Goal: Information Seeking & Learning: Find specific fact

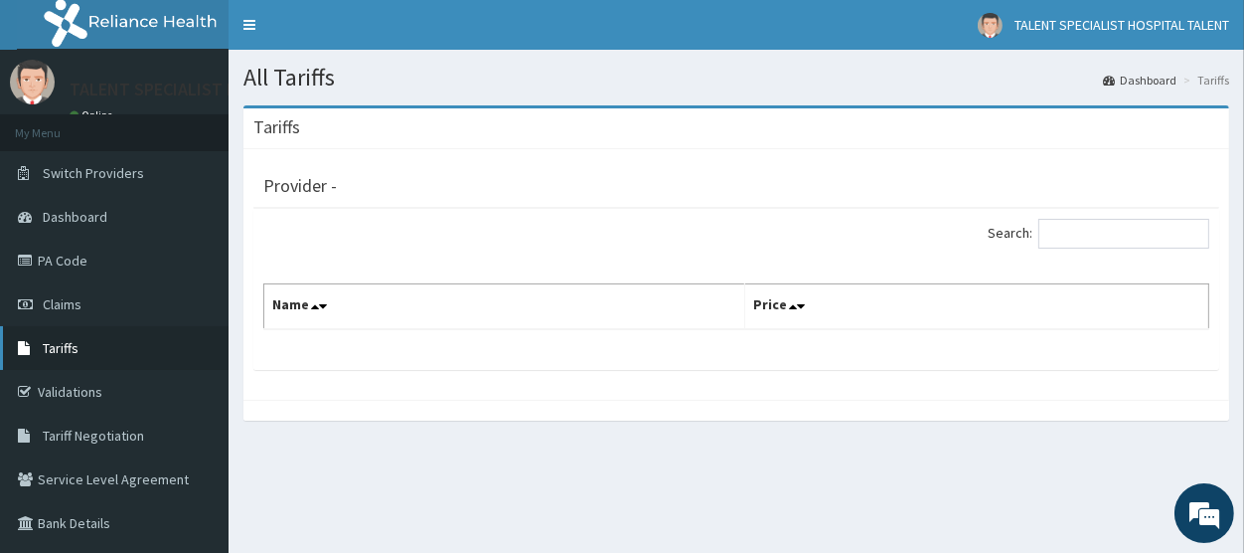
click at [79, 344] on link "Tariffs" at bounding box center [114, 348] width 229 height 44
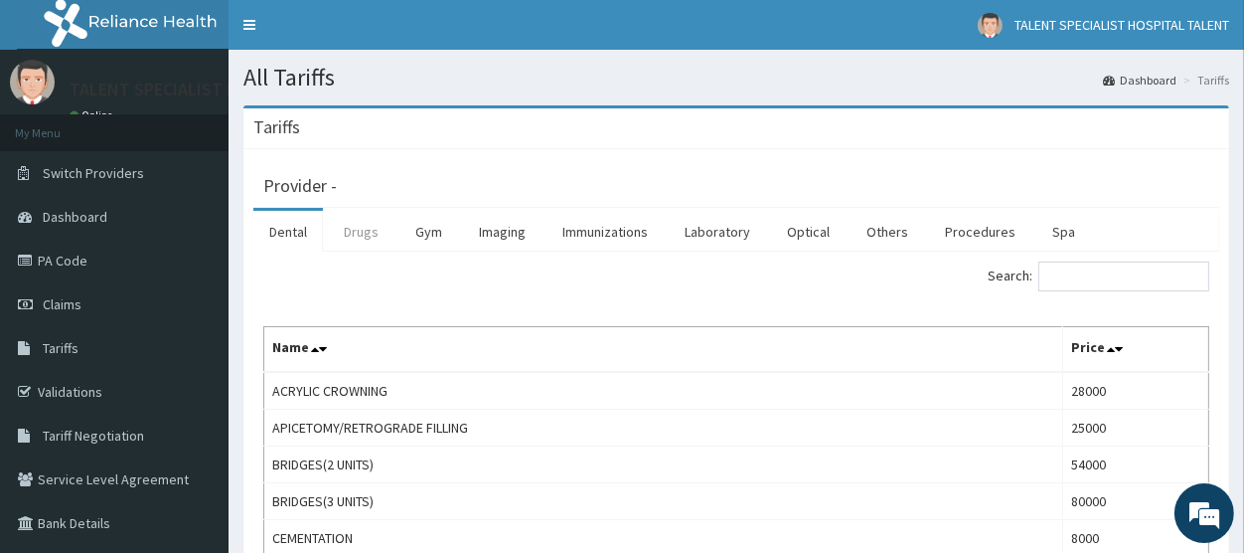
click at [368, 239] on link "Drugs" at bounding box center [361, 232] width 67 height 42
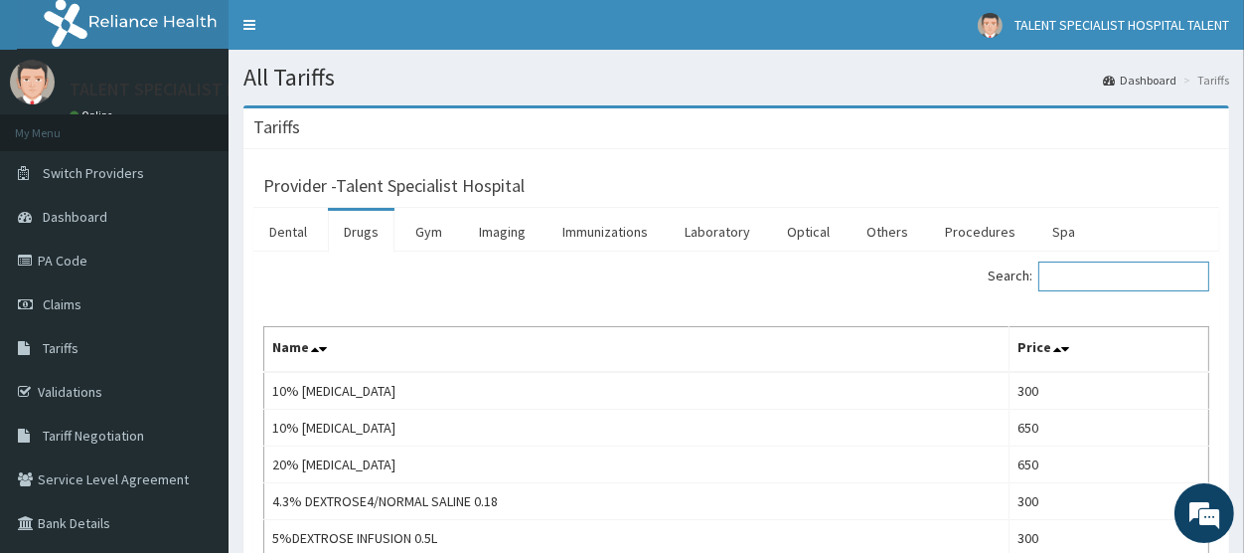
drag, startPoint x: 1102, startPoint y: 278, endPoint x: 1091, endPoint y: 272, distance: 12.5
click at [1102, 277] on input "Search:" at bounding box center [1123, 276] width 171 height 30
click at [1091, 272] on input "Search:" at bounding box center [1123, 276] width 171 height 30
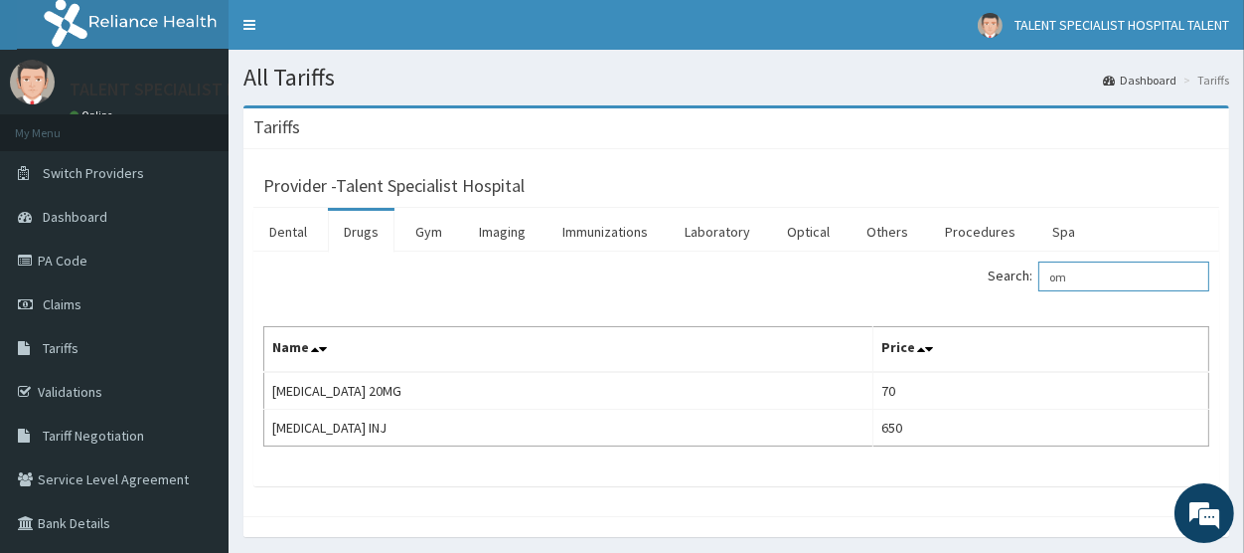
type input "o"
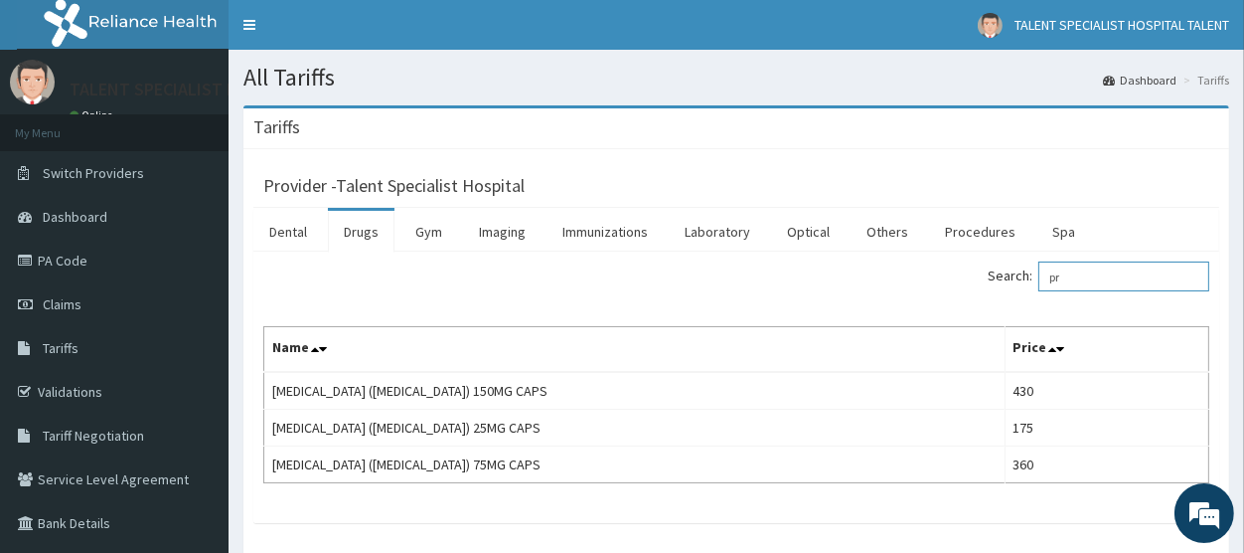
type input "p"
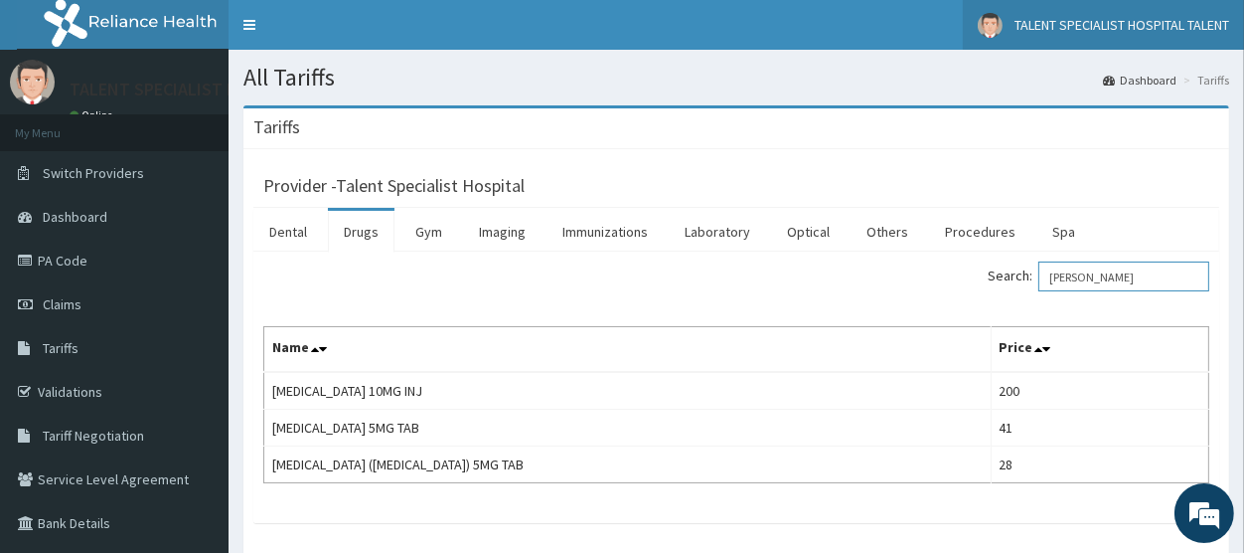
type input "[PERSON_NAME]"
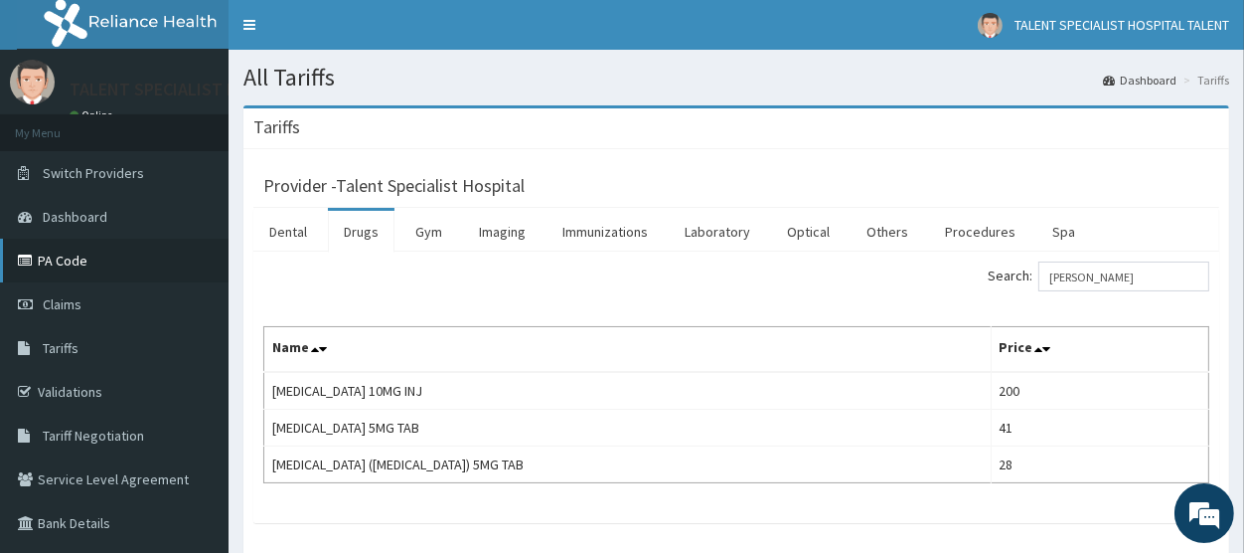
click at [76, 268] on link "PA Code" at bounding box center [114, 261] width 229 height 44
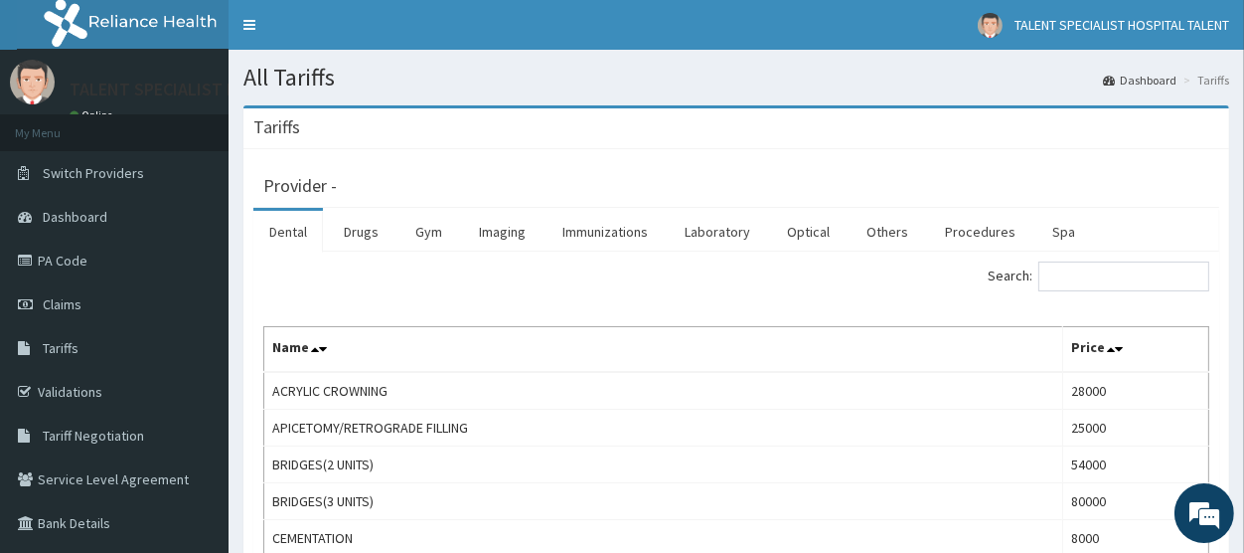
click at [359, 232] on link "Drugs" at bounding box center [361, 232] width 67 height 42
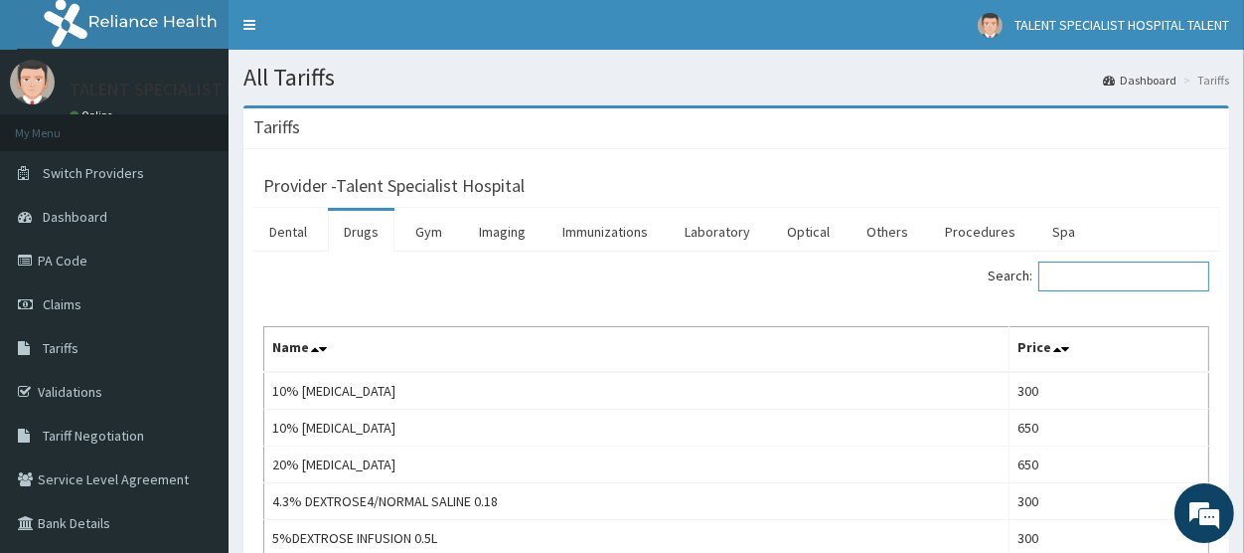
click at [1093, 269] on input "Search:" at bounding box center [1123, 276] width 171 height 30
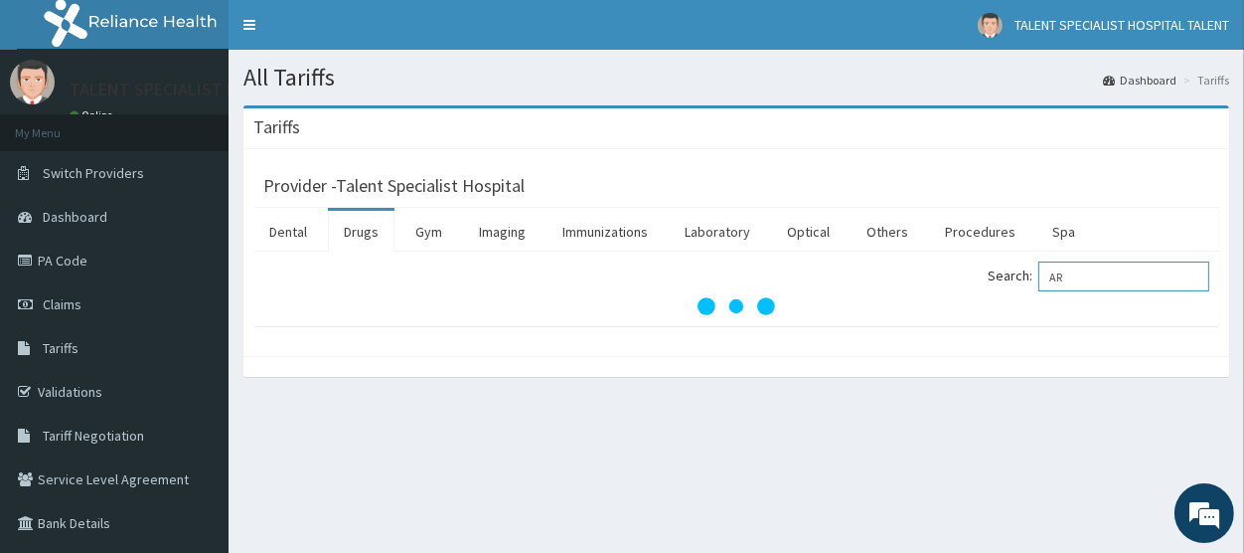
type input "A"
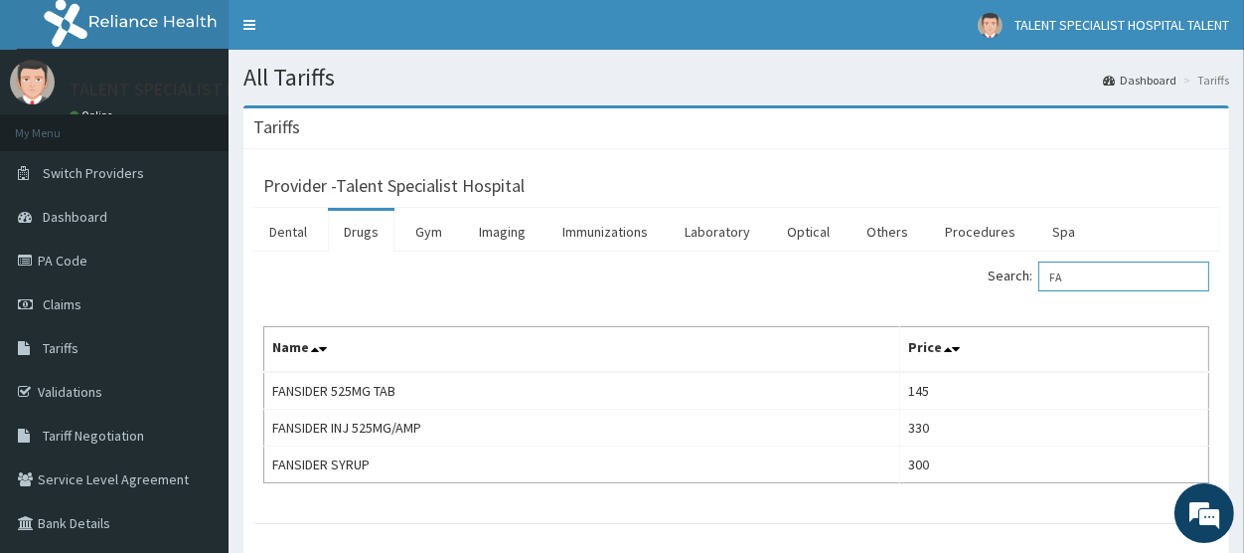
type input "F"
type input "[MEDICAL_DATA]"
